Goal: Transaction & Acquisition: Purchase product/service

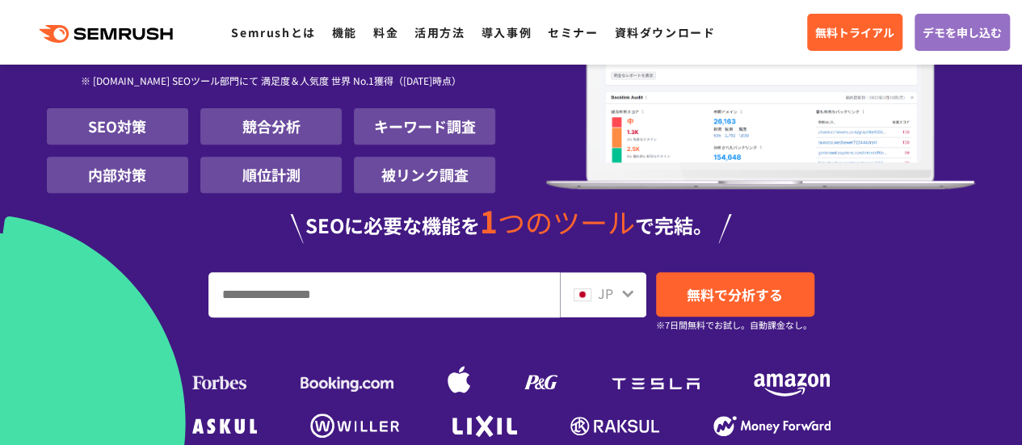
scroll to position [323, 0]
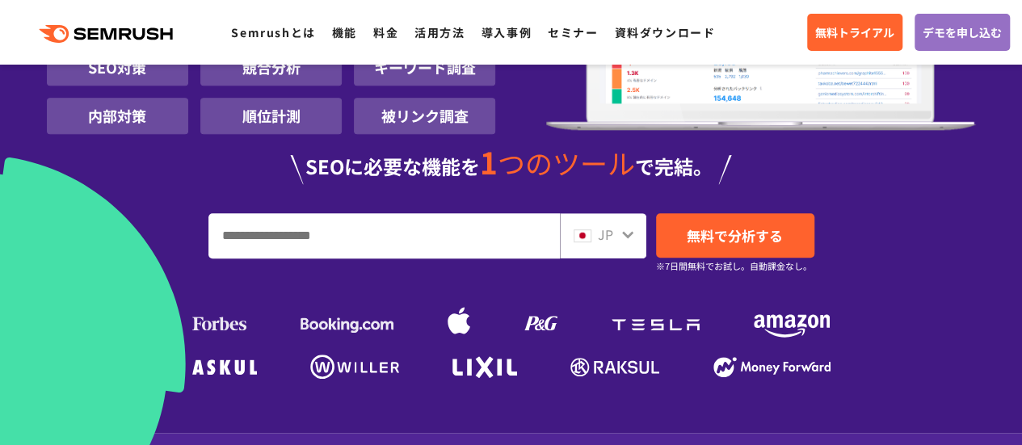
click at [281, 233] on input "URL、キーワードを入力してください" at bounding box center [384, 236] width 350 height 44
type input "*******"
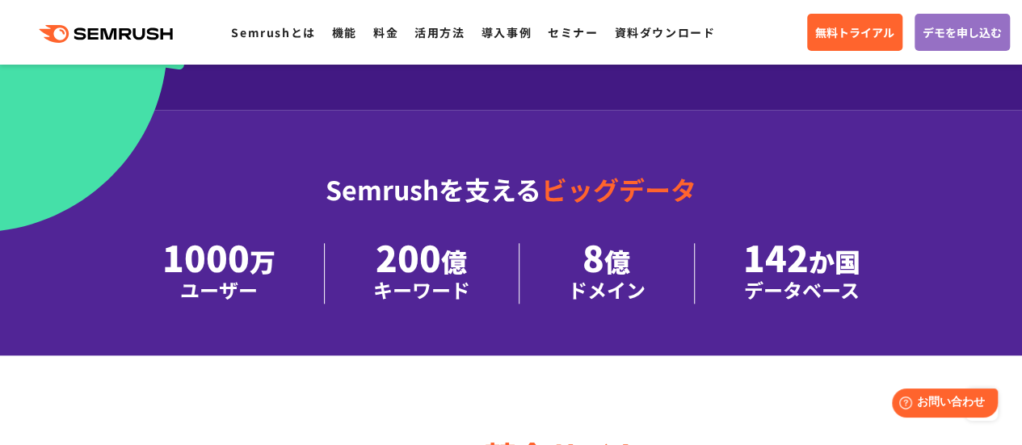
scroll to position [404, 0]
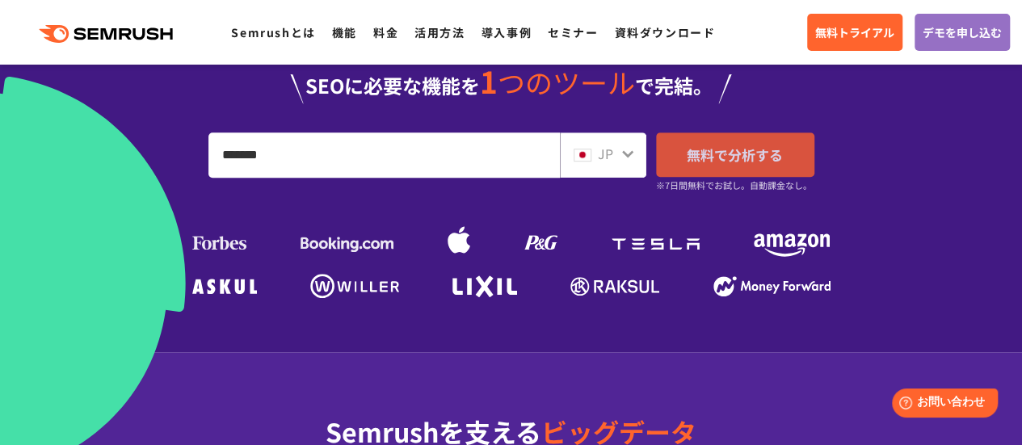
click at [703, 162] on span "無料で分析する" at bounding box center [735, 155] width 96 height 20
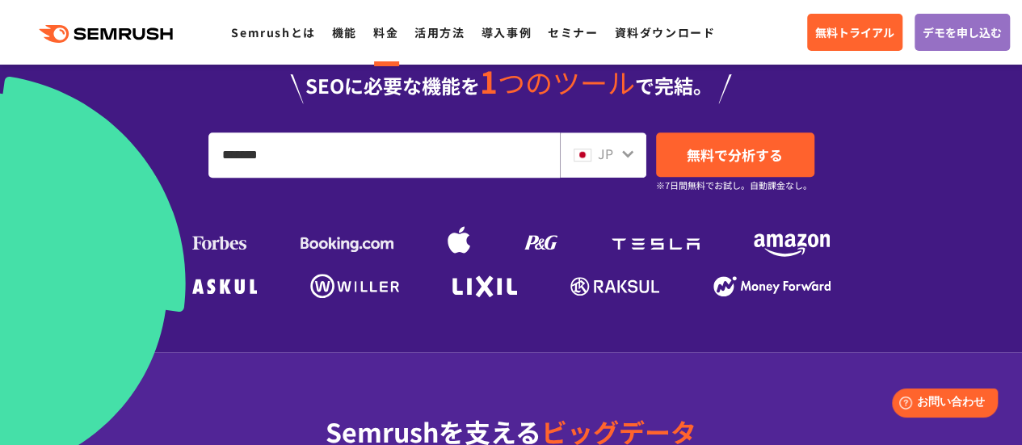
click at [393, 32] on link "料金" at bounding box center [385, 32] width 25 height 16
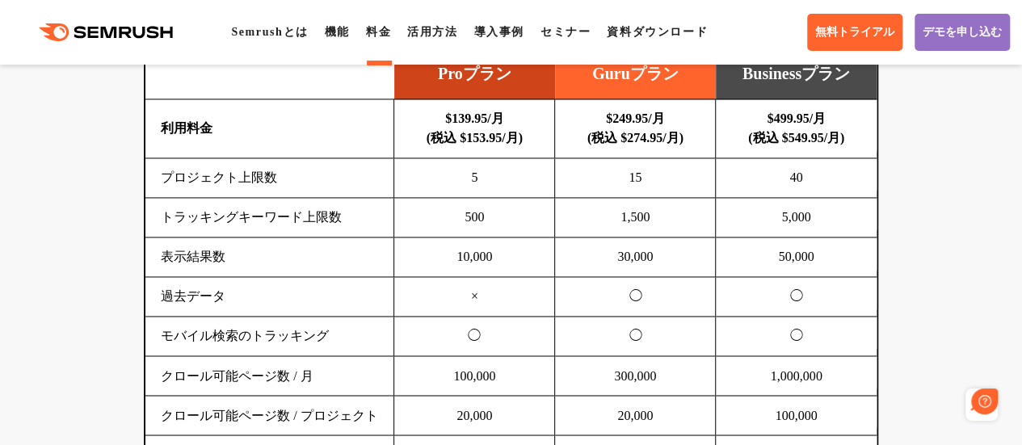
scroll to position [1131, 0]
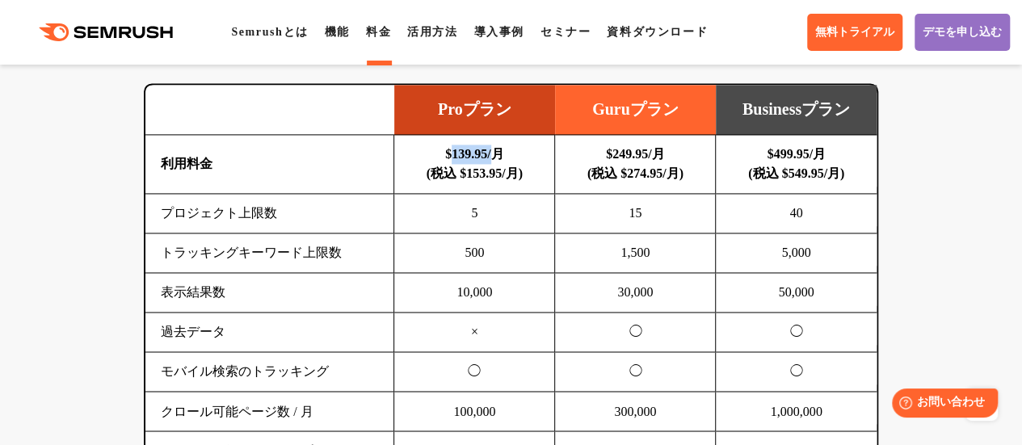
drag, startPoint x: 488, startPoint y: 156, endPoint x: 436, endPoint y: 154, distance: 51.7
click at [436, 154] on td "$139.95/月 (税込 $153.95/月)" at bounding box center [474, 164] width 161 height 59
copy b "$139.95"
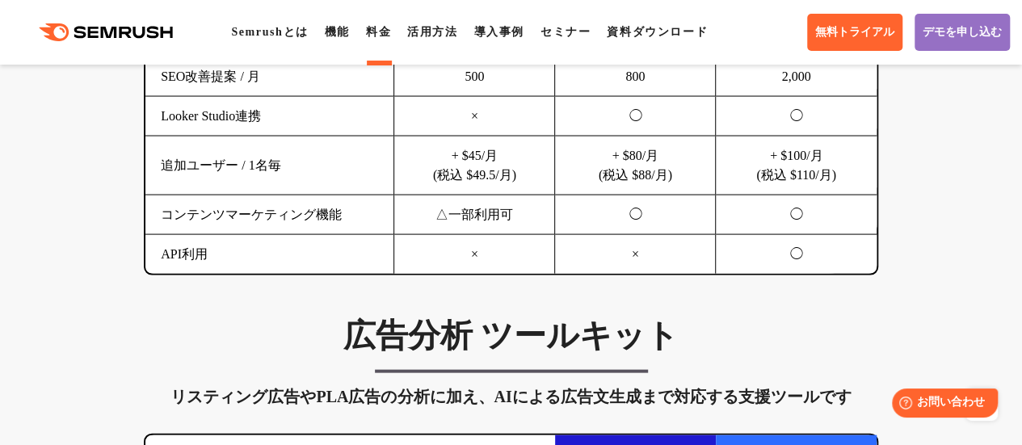
scroll to position [1616, 0]
